Goal: Transaction & Acquisition: Purchase product/service

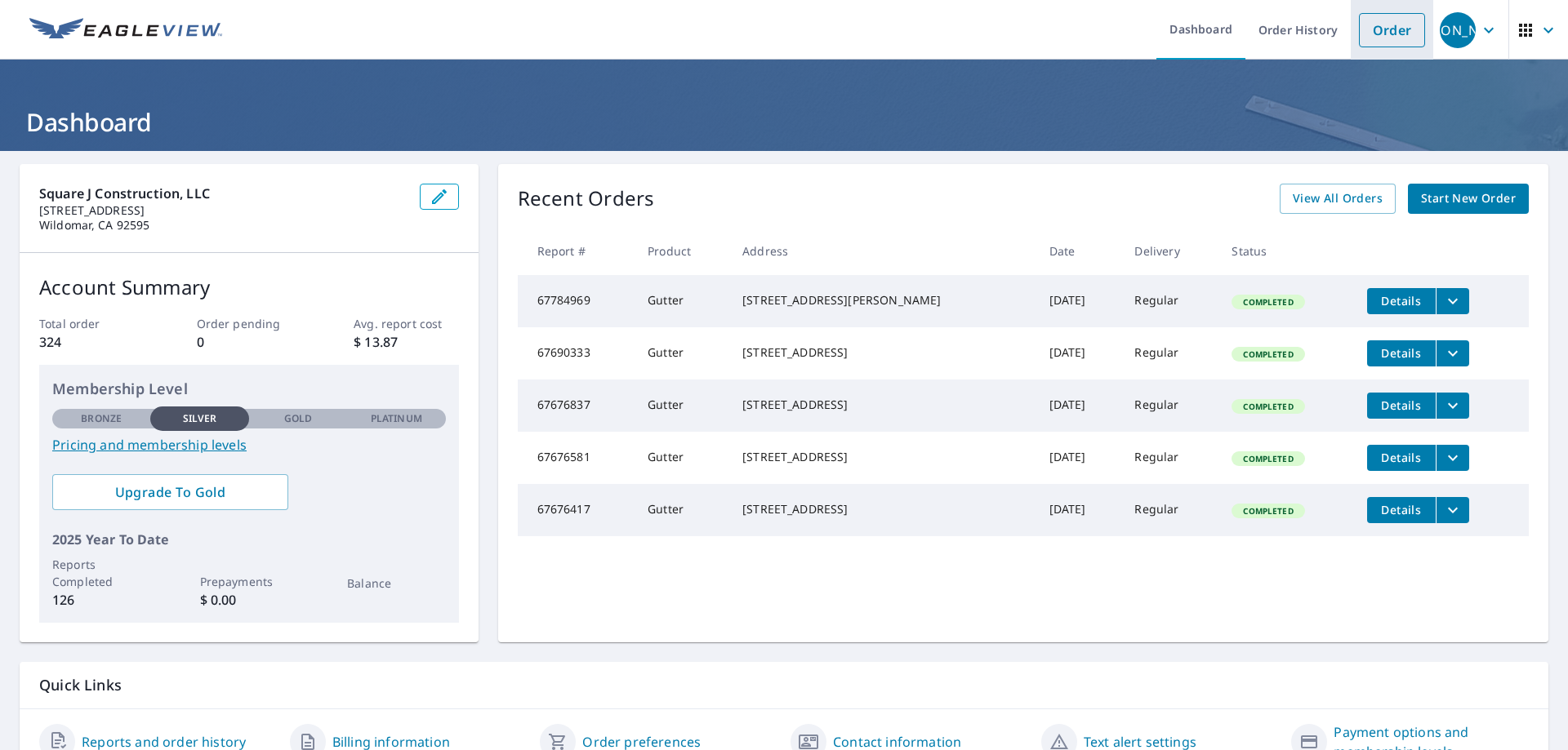
click at [1380, 28] on link "Order" at bounding box center [1391, 30] width 66 height 34
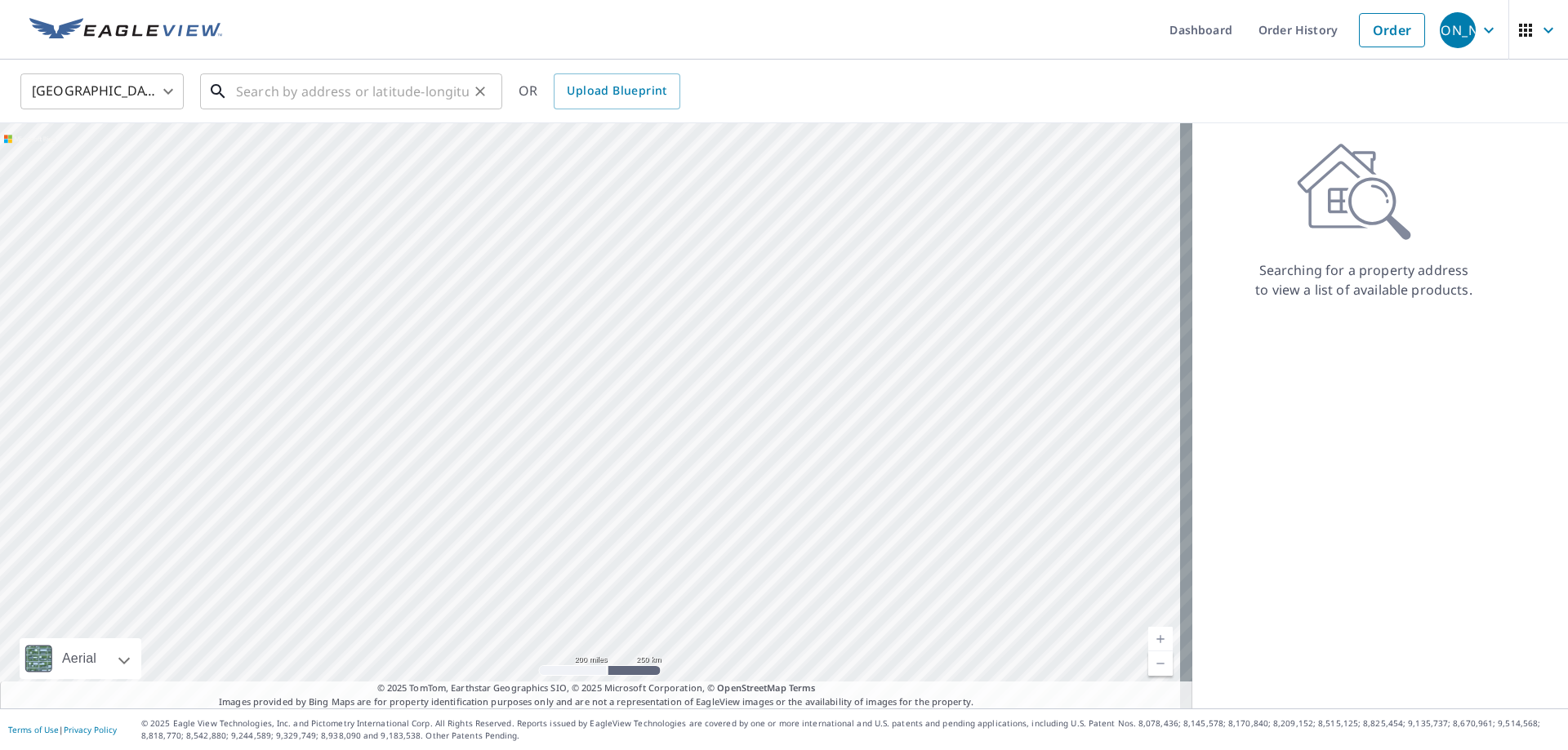
click at [239, 91] on input "text" at bounding box center [352, 91] width 232 height 46
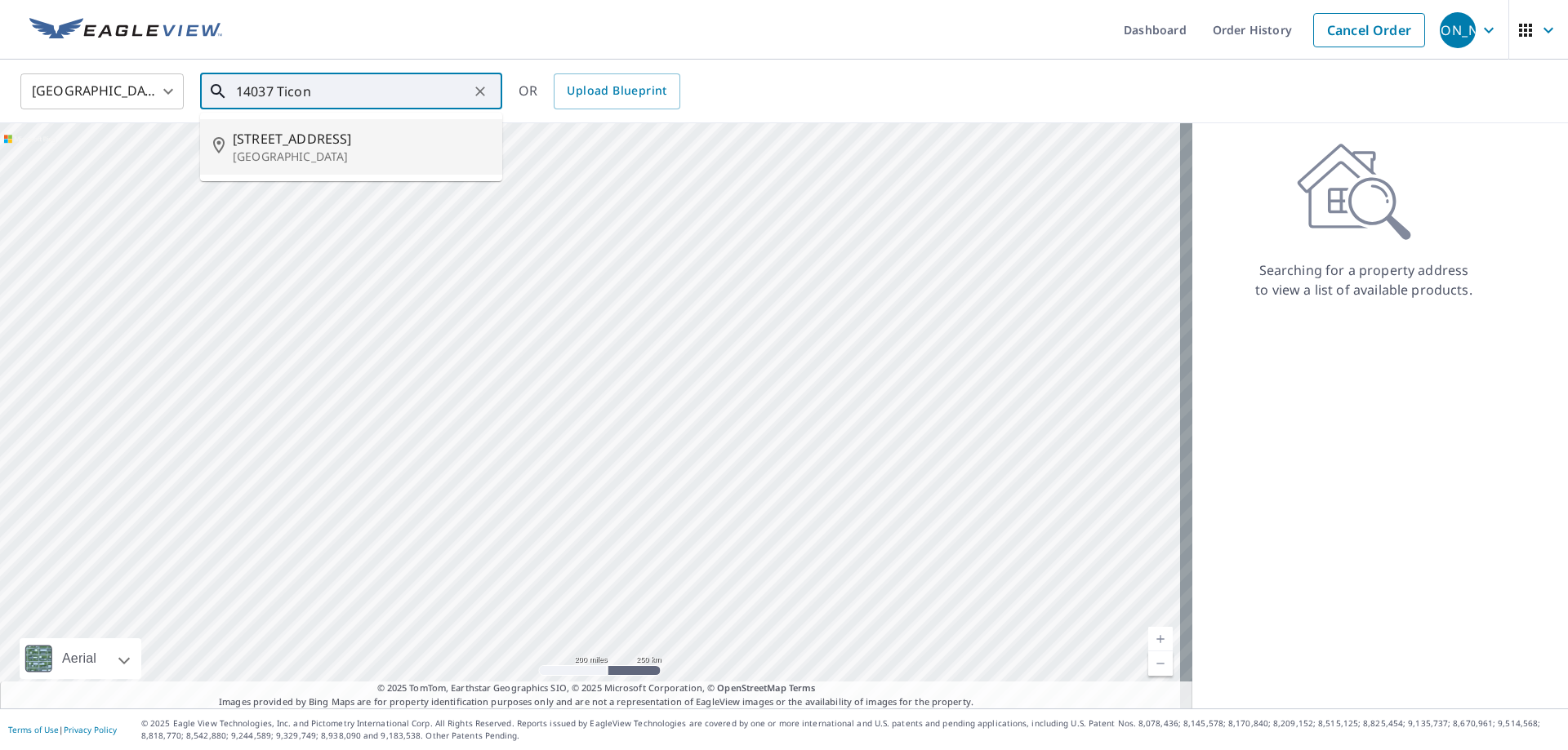
click at [320, 135] on span "[STREET_ADDRESS]" at bounding box center [361, 139] width 257 height 20
type input "[STREET_ADDRESS][PERSON_NAME]"
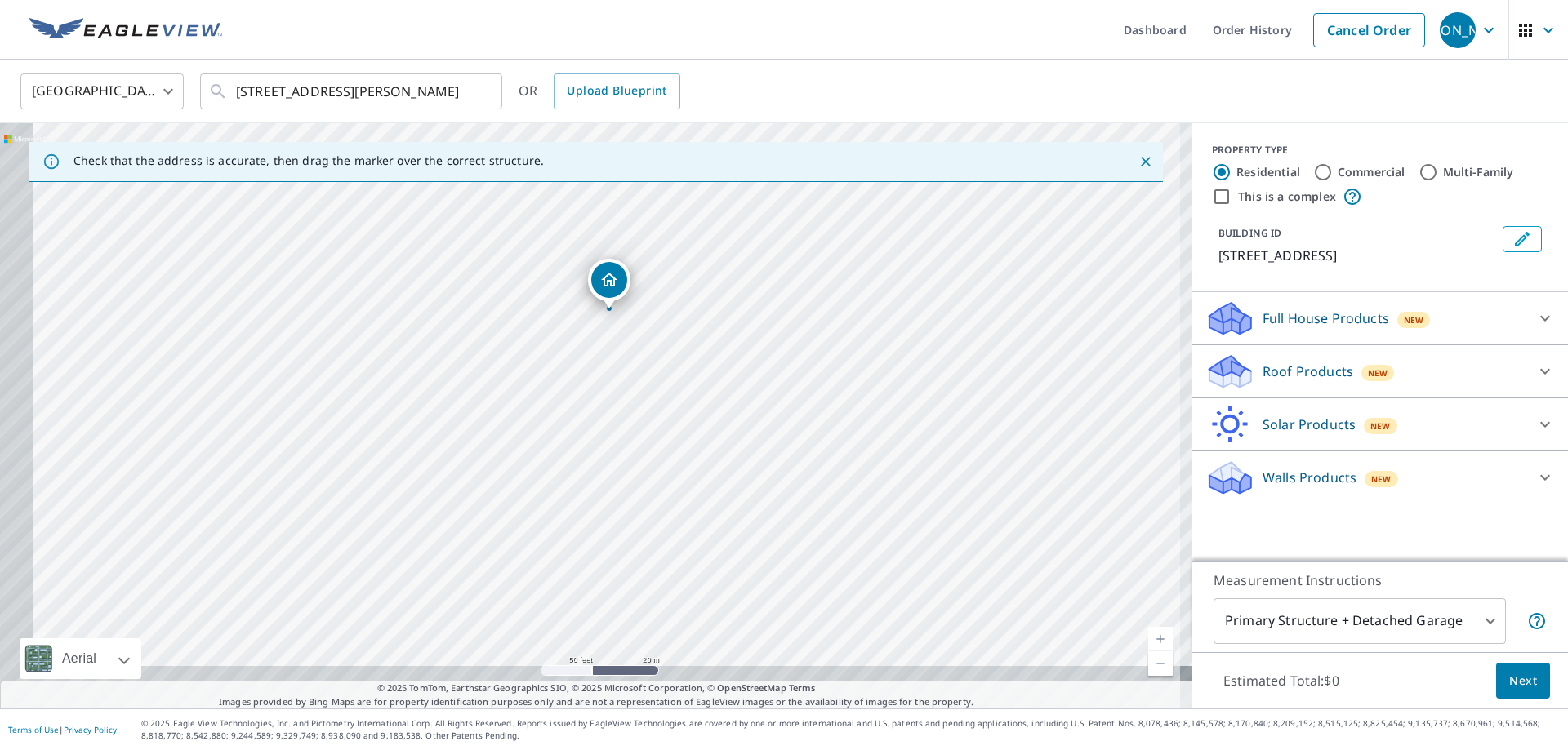
drag, startPoint x: 548, startPoint y: 450, endPoint x: 671, endPoint y: 295, distance: 197.9
click at [671, 295] on div "[STREET_ADDRESS][PERSON_NAME]" at bounding box center [596, 416] width 1192 height 586
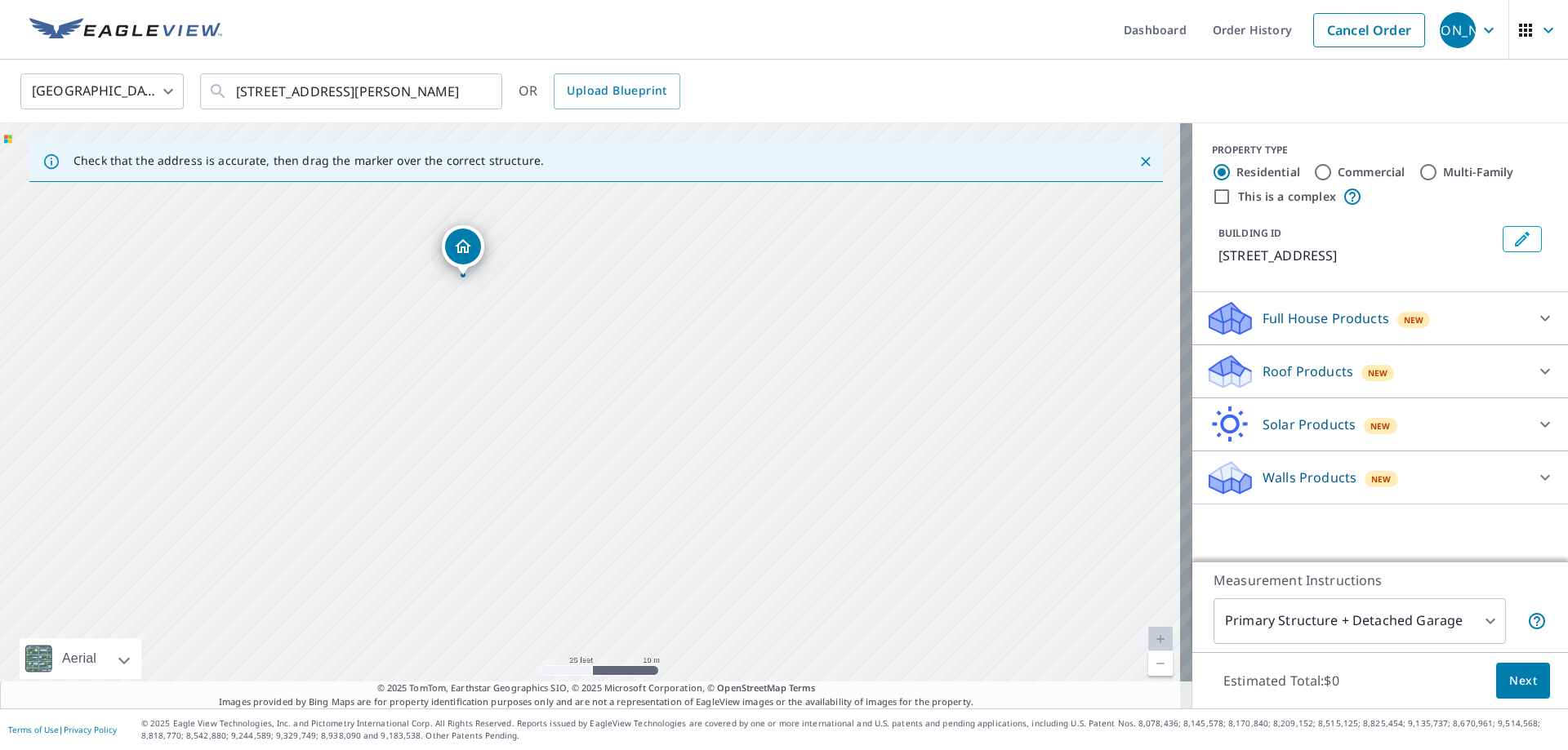
drag, startPoint x: 610, startPoint y: 412, endPoint x: 525, endPoint y: 362, distance: 98.6
click at [525, 362] on div "[STREET_ADDRESS][PERSON_NAME]" at bounding box center [596, 416] width 1192 height 586
drag, startPoint x: 547, startPoint y: 250, endPoint x: 553, endPoint y: 360, distance: 110.2
click at [553, 360] on div "[STREET_ADDRESS][PERSON_NAME]" at bounding box center [596, 416] width 1192 height 586
click at [1535, 371] on icon at bounding box center [1545, 371] width 20 height 20
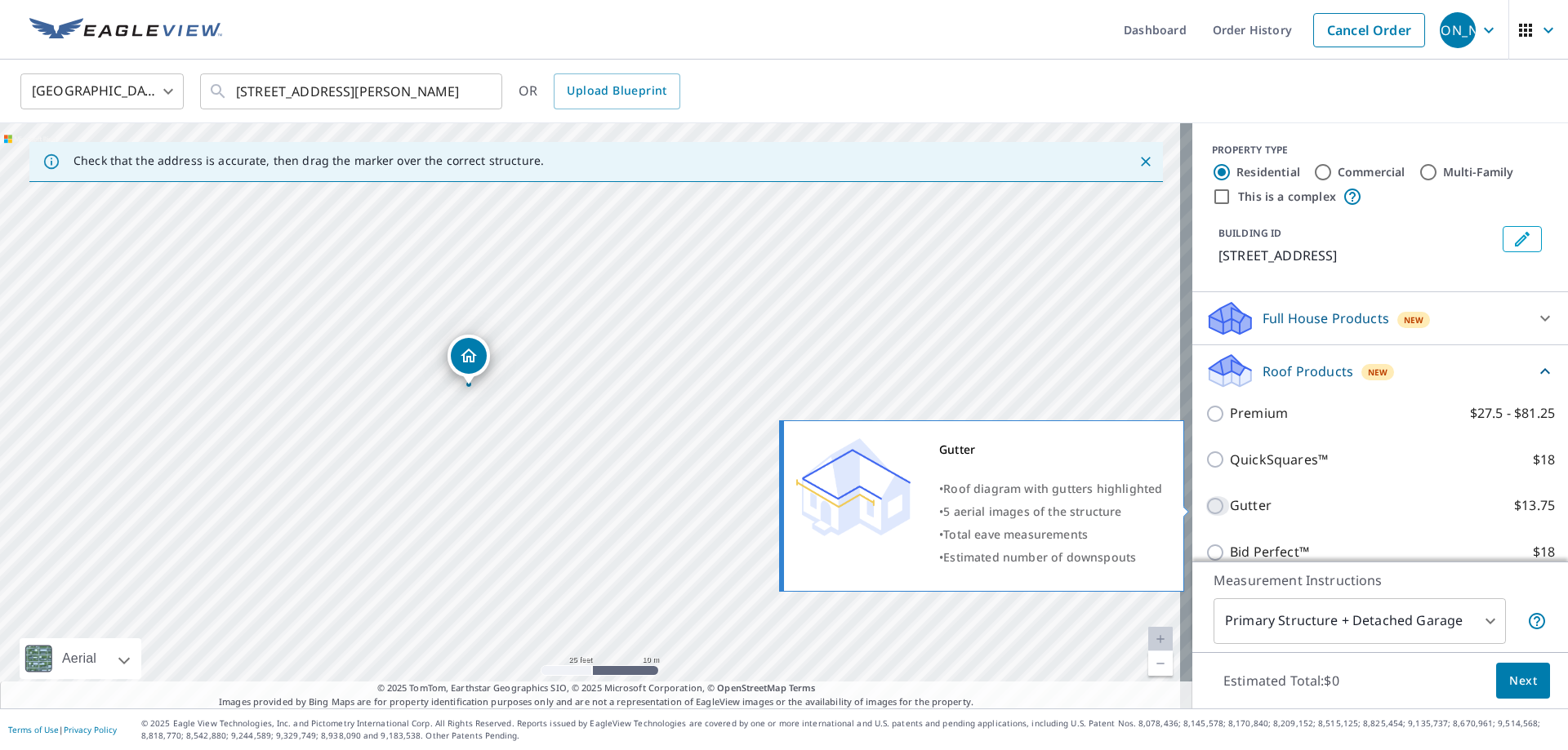
click at [1208, 511] on input "Gutter $13.75" at bounding box center [1216, 506] width 24 height 20
checkbox input "true"
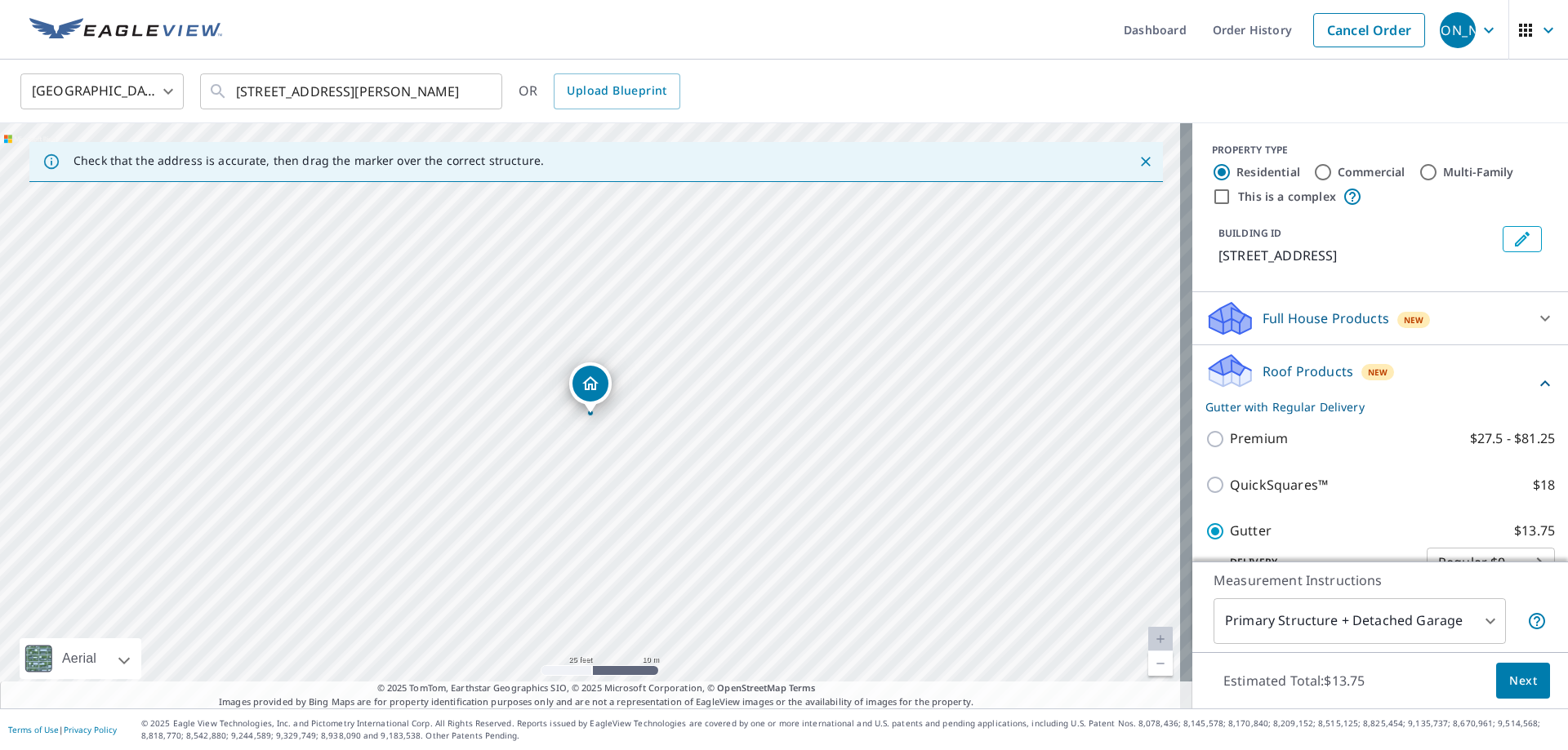
click at [1526, 689] on button "Next" at bounding box center [1523, 681] width 54 height 37
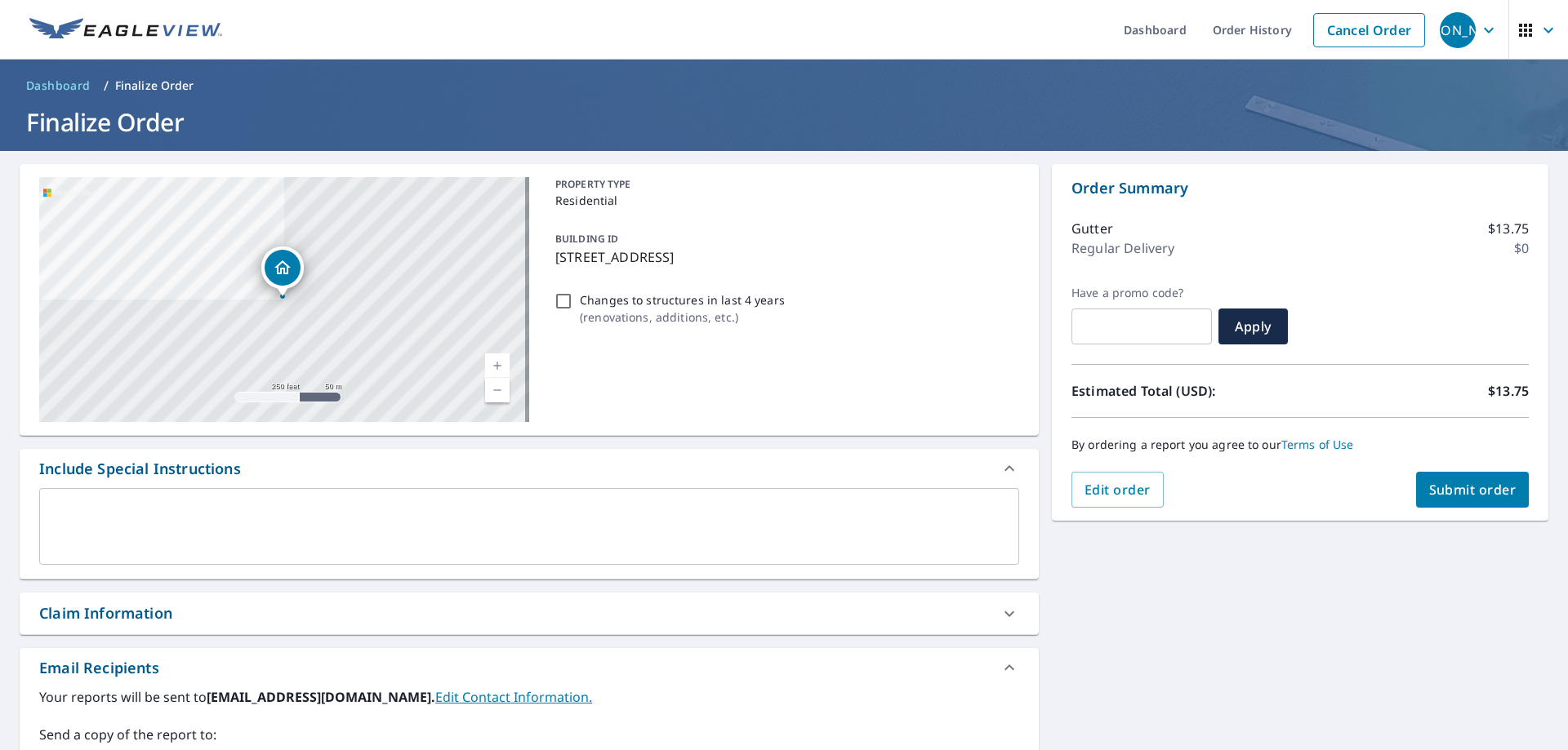
click at [1459, 486] on span "Submit order" at bounding box center [1472, 490] width 88 height 18
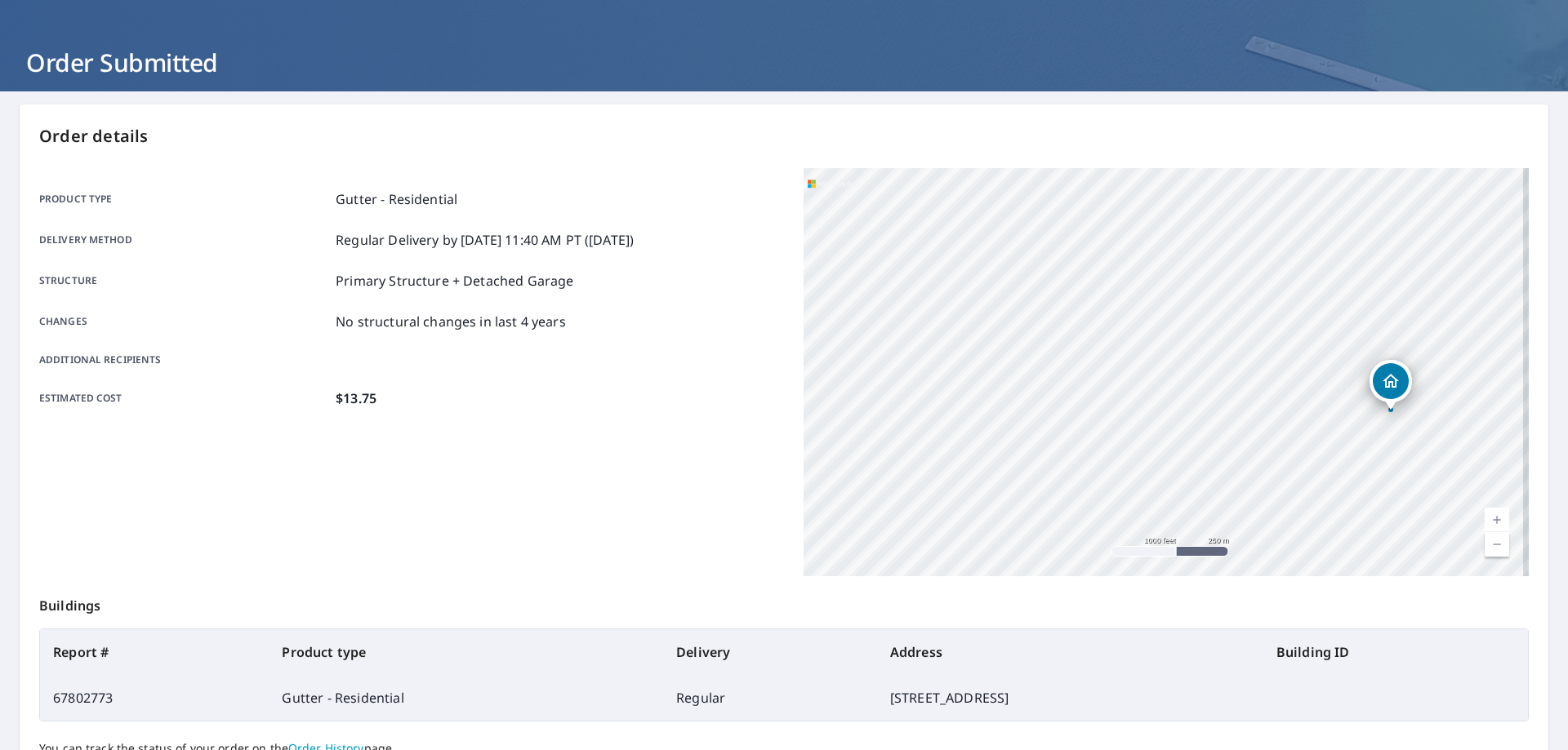
scroll to position [211, 0]
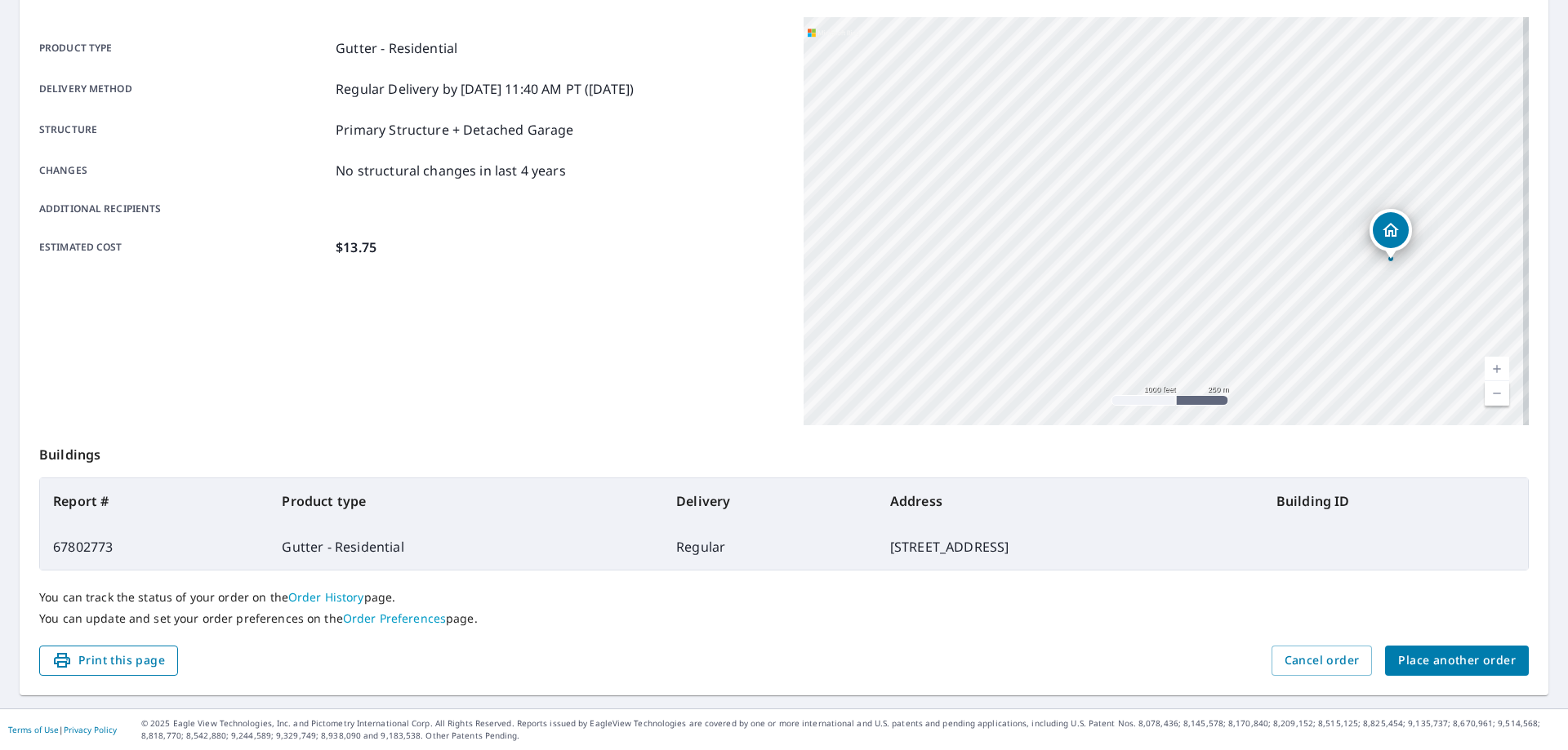
click at [113, 660] on span "Print this page" at bounding box center [108, 661] width 113 height 21
